Goal: Check status: Check status

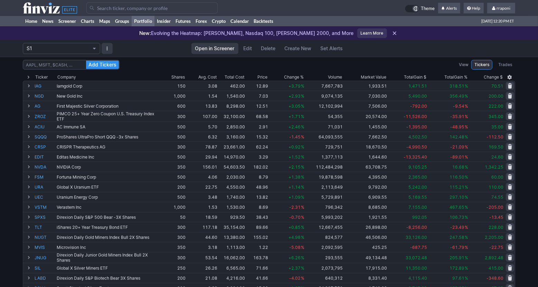
click at [152, 22] on link "Portfolio" at bounding box center [143, 21] width 23 height 10
click at [303, 74] on span "Change %" at bounding box center [294, 77] width 20 height 7
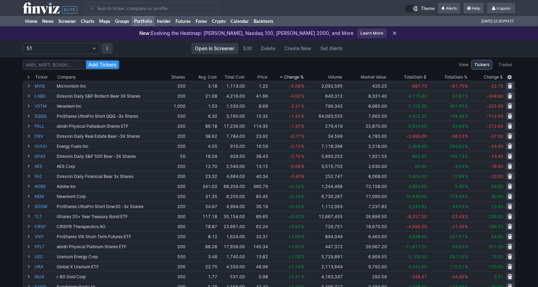
click at [303, 74] on span "Change %" at bounding box center [294, 77] width 20 height 7
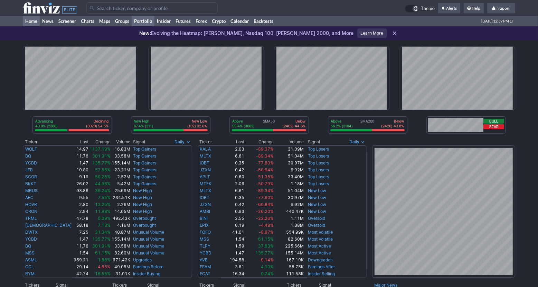
click at [149, 20] on link "Portfolio" at bounding box center [143, 21] width 23 height 10
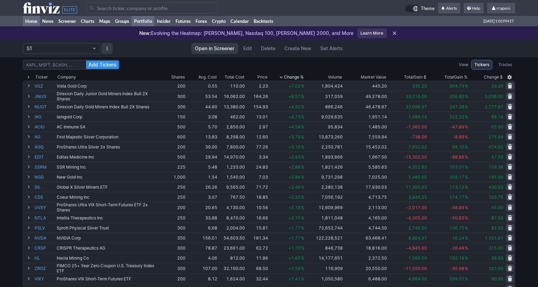
click at [34, 18] on link "Home" at bounding box center [31, 21] width 17 height 10
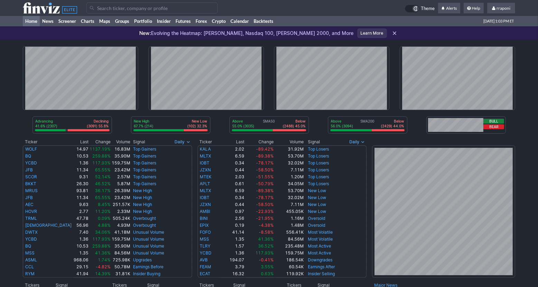
click at [527, 137] on div "Advancing 41.6% (2307) Declining (3091) 55.8% New High 67.7% (214) New Low (102…" at bounding box center [269, 280] width 538 height 480
click at [151, 20] on link "Portfolio" at bounding box center [143, 21] width 23 height 10
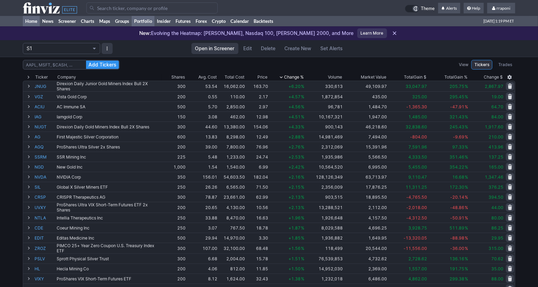
click at [35, 24] on link "Home" at bounding box center [31, 21] width 17 height 10
